Goal: Navigation & Orientation: Find specific page/section

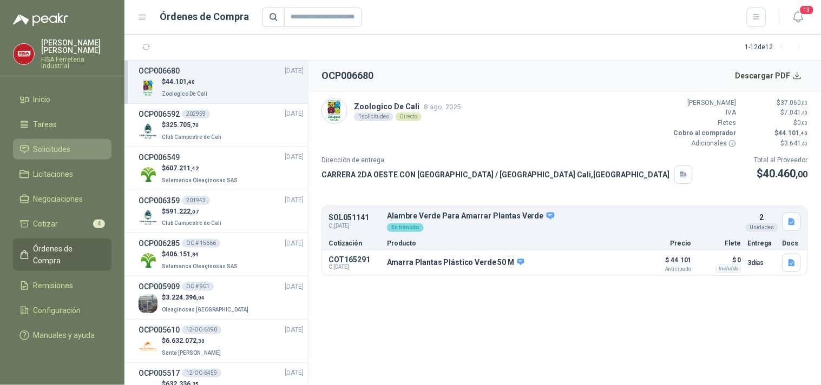
click at [63, 139] on link "Solicitudes" at bounding box center [62, 149] width 98 height 21
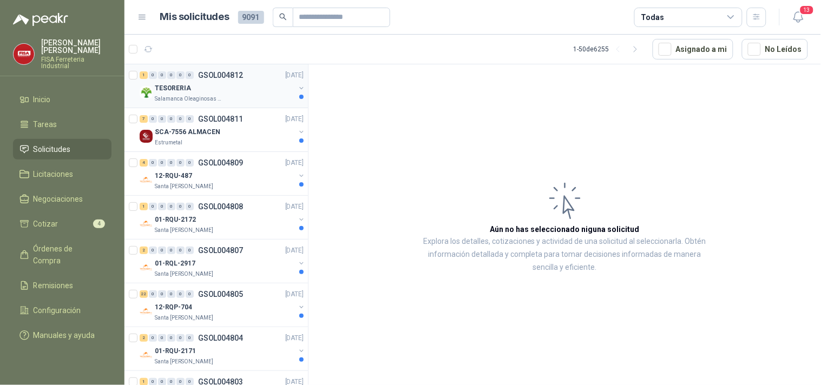
click at [182, 89] on p "TESORERIA" at bounding box center [173, 88] width 36 height 10
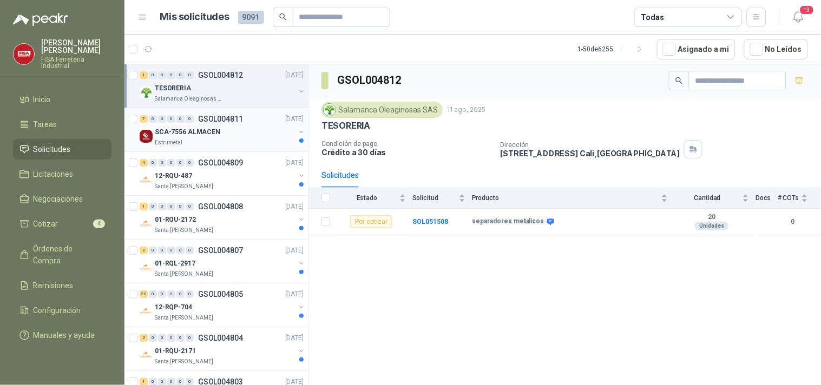
click at [220, 134] on div "SCA-7556 ALMACEN" at bounding box center [225, 132] width 140 height 13
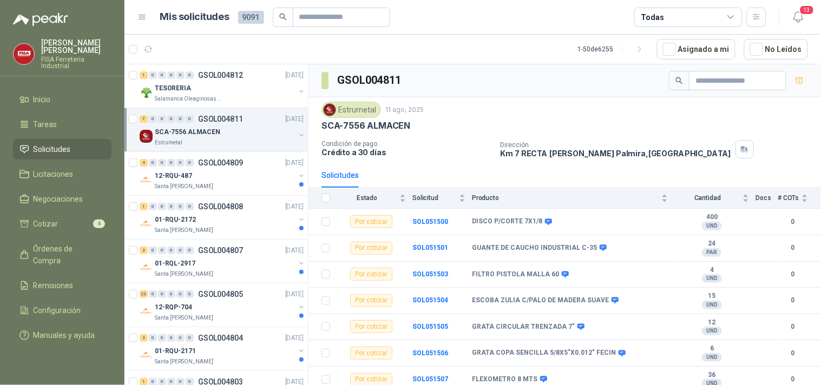
scroll to position [5, 0]
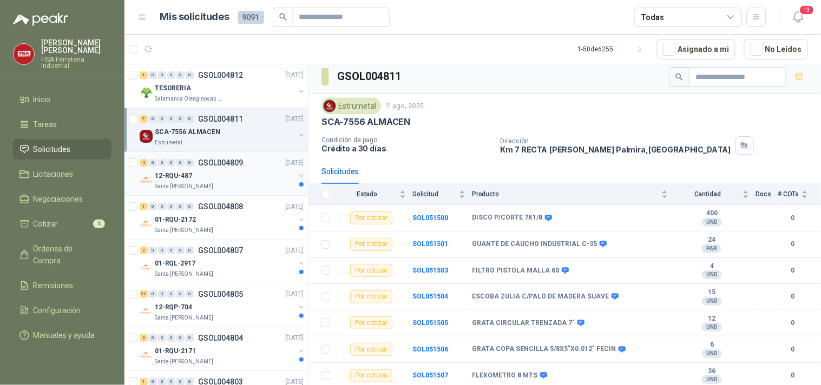
click at [226, 181] on div "12-RQU-487" at bounding box center [225, 175] width 140 height 13
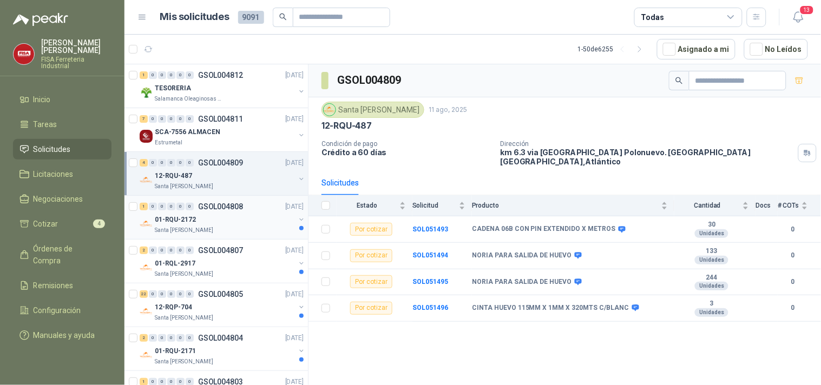
click at [208, 212] on div "1 0 0 0 0 0 GSOL004808 11/08/25" at bounding box center [223, 206] width 166 height 13
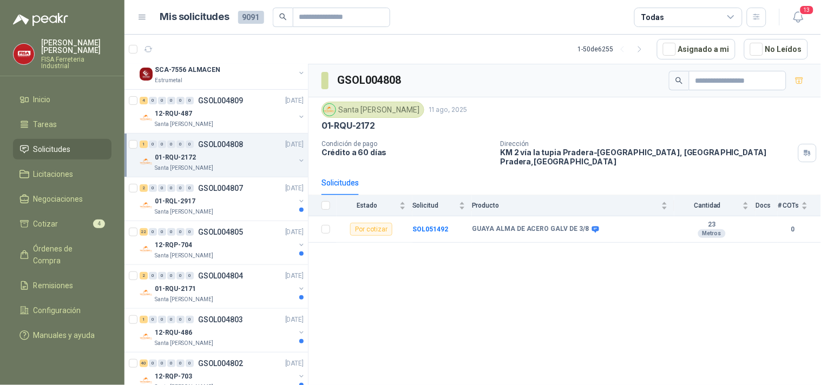
scroll to position [113, 0]
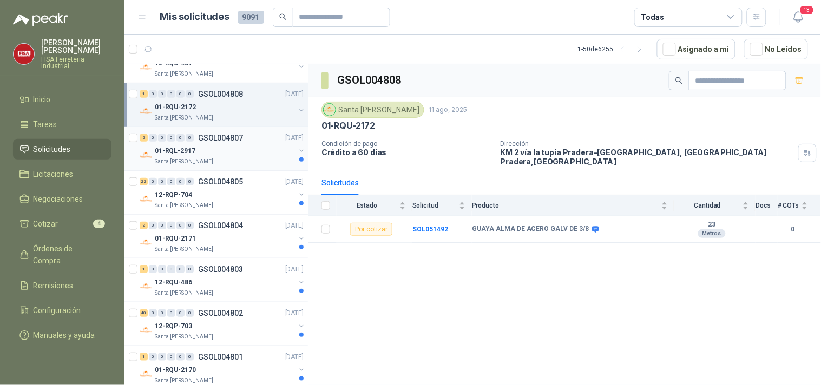
click at [214, 149] on div "01-RQL-2917" at bounding box center [225, 150] width 140 height 13
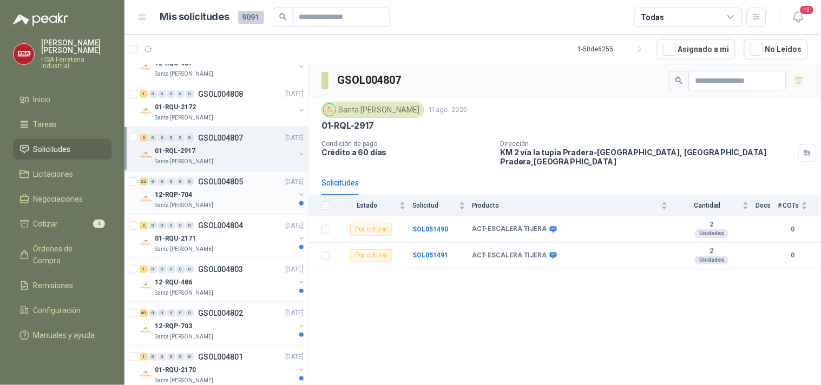
click at [245, 188] on div "12-RQP-704" at bounding box center [225, 194] width 140 height 13
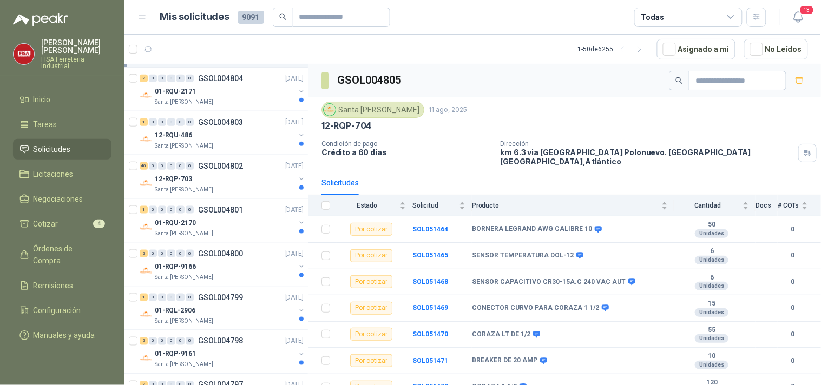
scroll to position [263, 0]
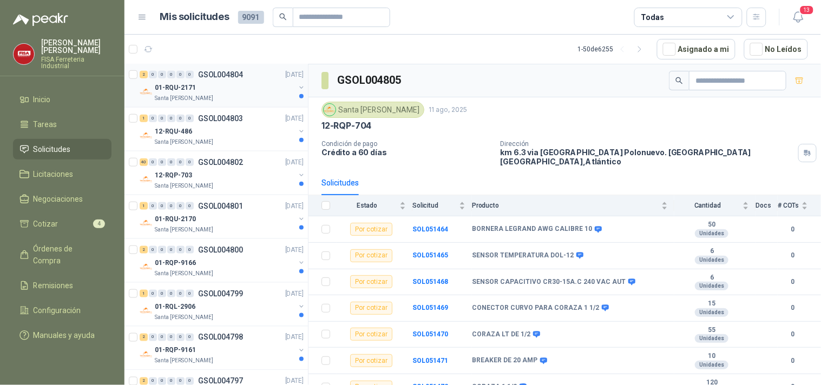
click at [263, 81] on div "01-RQU-2171" at bounding box center [225, 87] width 140 height 13
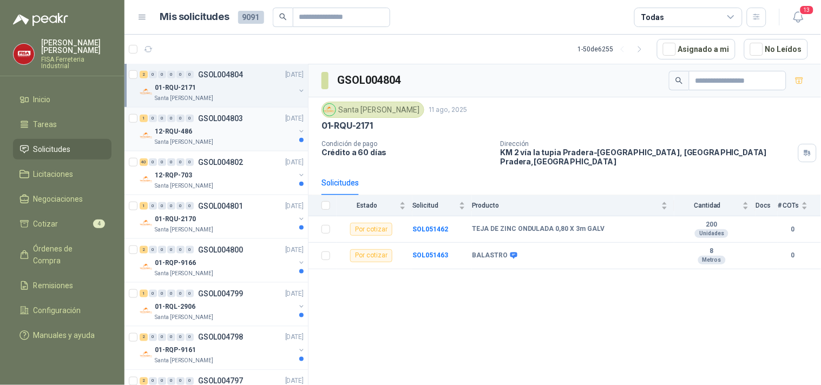
click at [213, 116] on p "GSOL004803" at bounding box center [220, 119] width 45 height 8
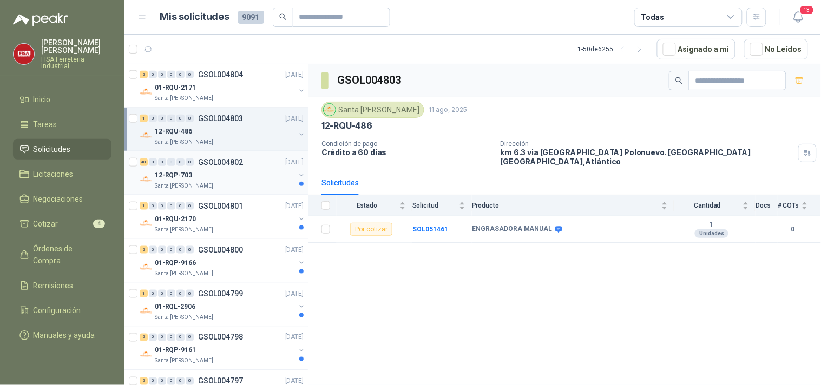
click at [213, 171] on div "12-RQP-703" at bounding box center [225, 175] width 140 height 13
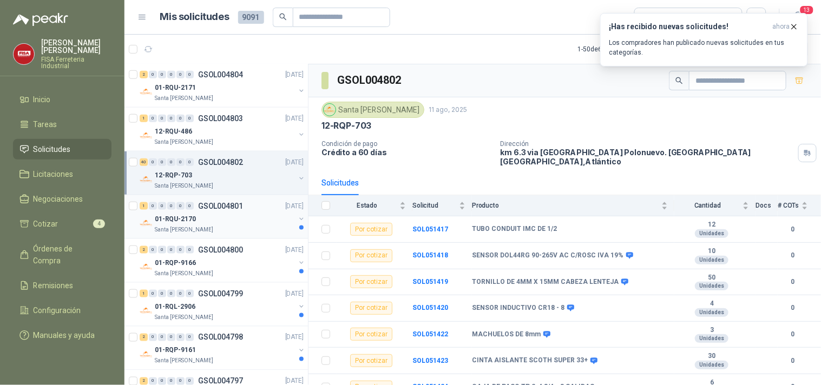
click at [237, 217] on div "01-RQU-2170" at bounding box center [225, 219] width 140 height 13
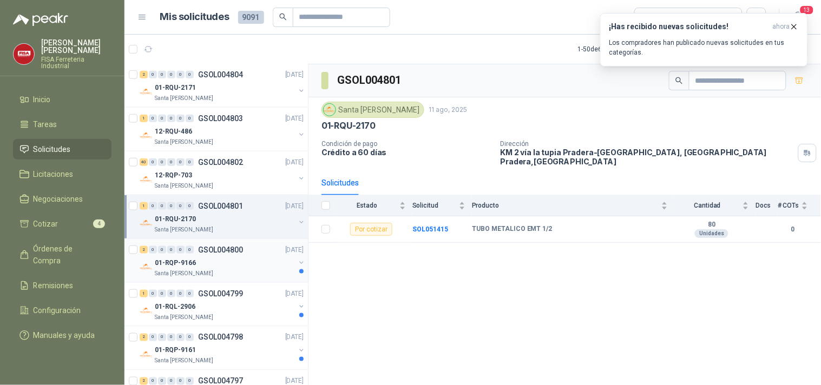
click at [236, 247] on p "GSOL004800" at bounding box center [220, 250] width 45 height 8
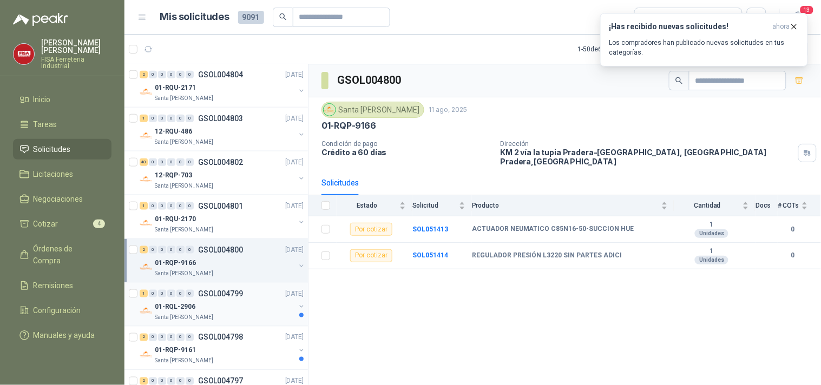
click at [245, 300] on div "01-RQL-2906" at bounding box center [225, 306] width 140 height 13
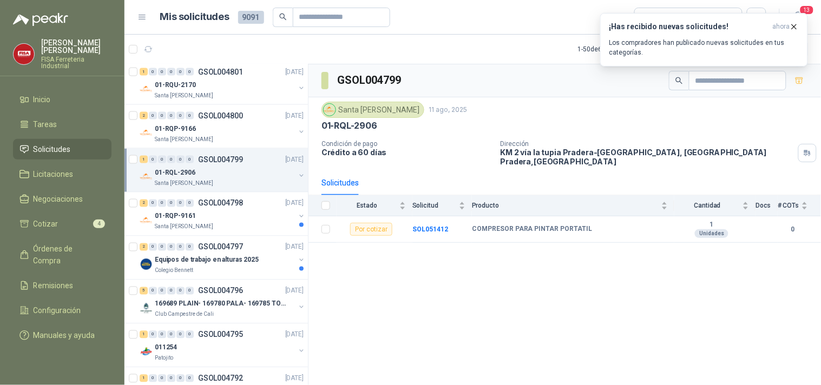
scroll to position [401, 0]
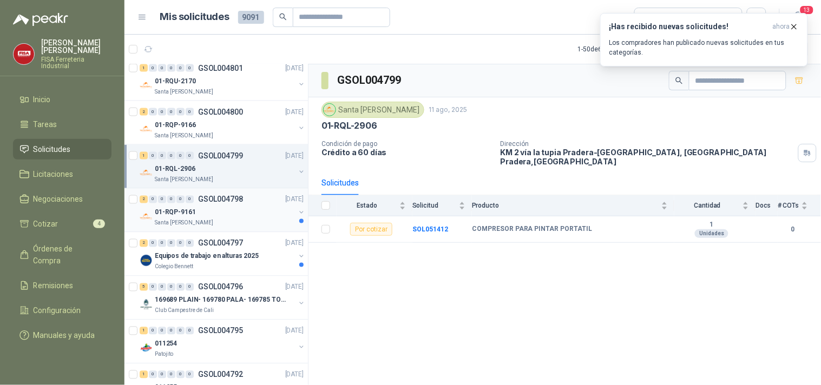
click at [230, 212] on div "01-RQP-9161" at bounding box center [225, 212] width 140 height 13
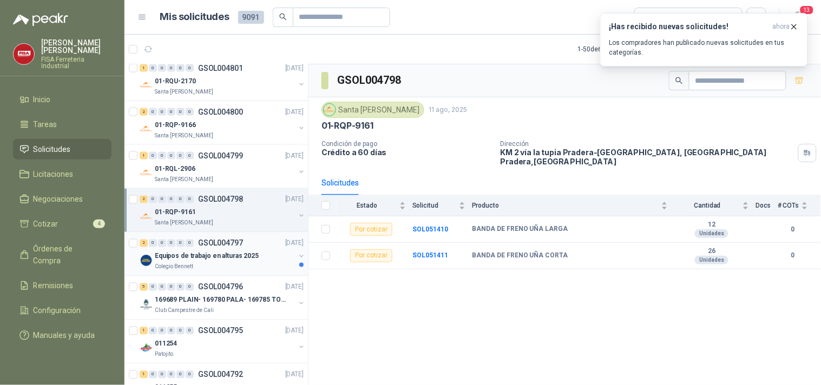
click at [199, 253] on p "Equipos de trabajo en alturas 2025" at bounding box center [207, 257] width 104 height 10
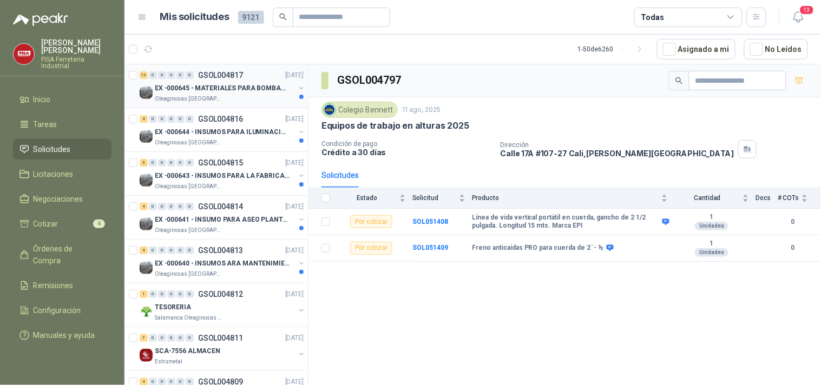
click at [214, 68] on div "13 0 0 0 0 0 GSOL004817 [DATE] EX -000645 - MATERIALES PARA BOMBAS STANDBY PLAN…" at bounding box center [215, 86] width 183 height 44
click at [260, 83] on p "EX -000645 - MATERIALES PARA BOMBAS STANDBY PLANTA" at bounding box center [222, 88] width 135 height 10
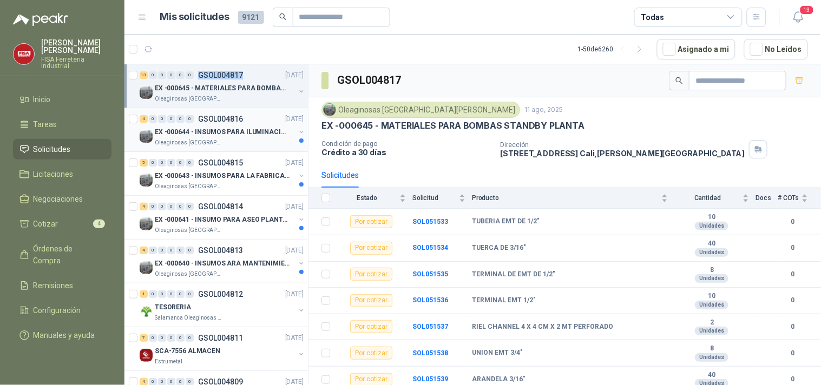
click at [243, 131] on p "EX -000644 - INSUMOS PARA ILUMINACIONN ZONA DE CLA" at bounding box center [222, 132] width 135 height 10
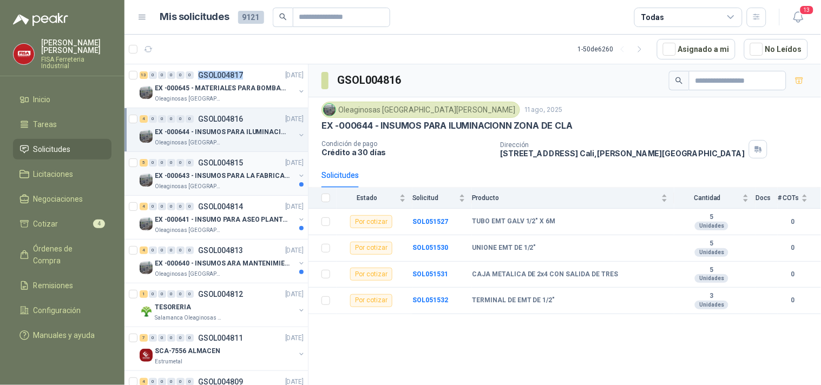
click at [210, 174] on p "EX -000643 - INSUMOS PARA LA FABRICACION DE PLATAF" at bounding box center [222, 176] width 135 height 10
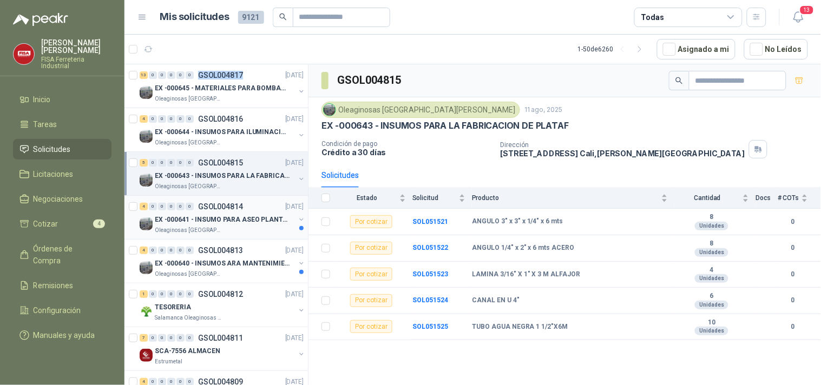
click at [212, 207] on p "GSOL004814" at bounding box center [220, 207] width 45 height 8
